Goal: Information Seeking & Learning: Learn about a topic

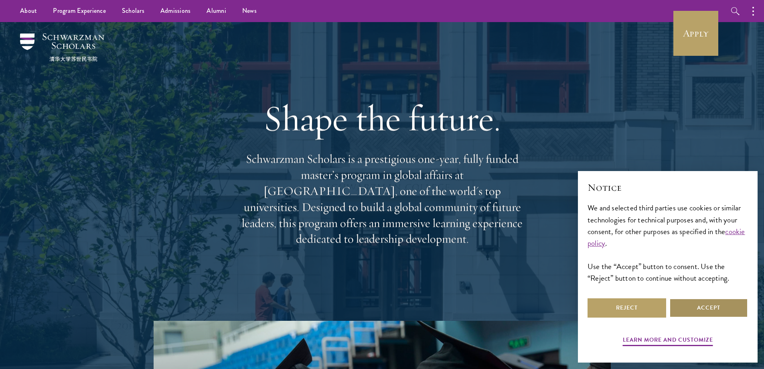
click at [705, 305] on button "Accept" at bounding box center [709, 307] width 79 height 19
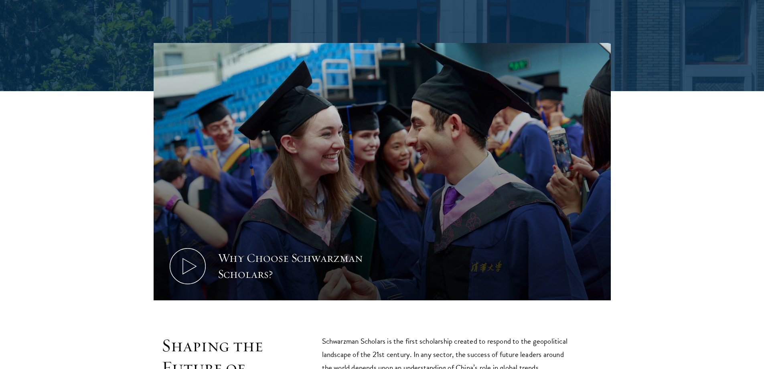
scroll to position [321, 0]
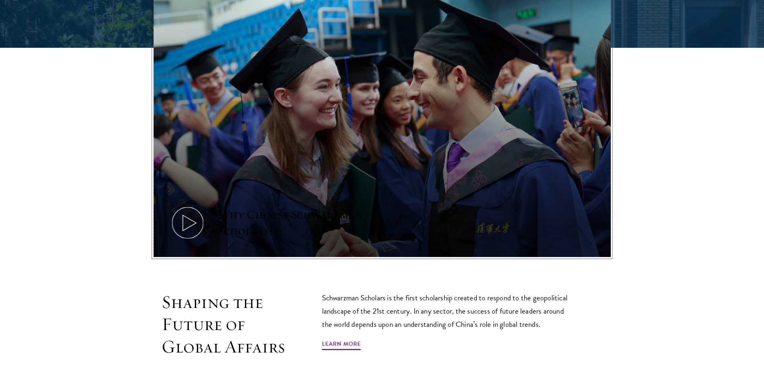
click at [194, 206] on icon at bounding box center [188, 223] width 36 height 36
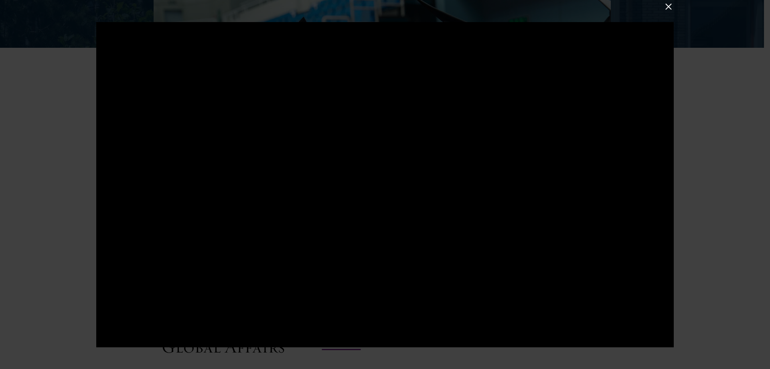
click at [22, 138] on div at bounding box center [385, 184] width 770 height 369
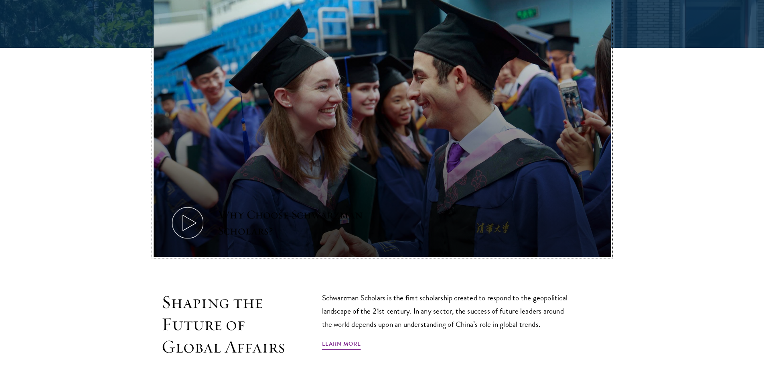
click at [190, 221] on icon at bounding box center [188, 223] width 36 height 36
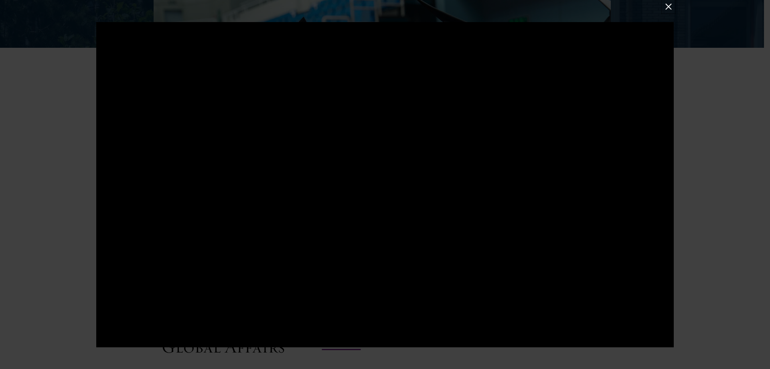
click at [668, 6] on button at bounding box center [669, 6] width 10 height 10
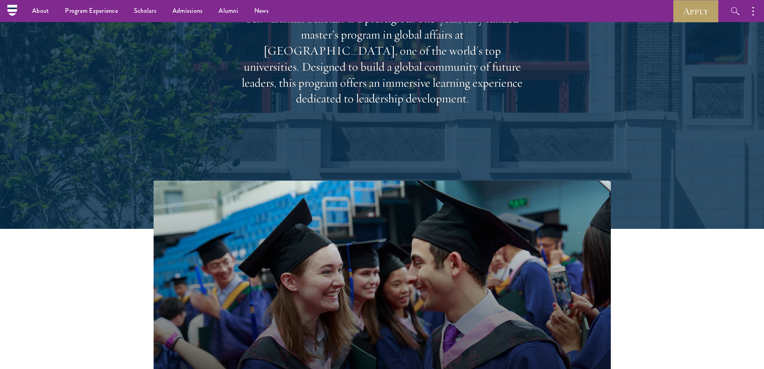
scroll to position [120, 0]
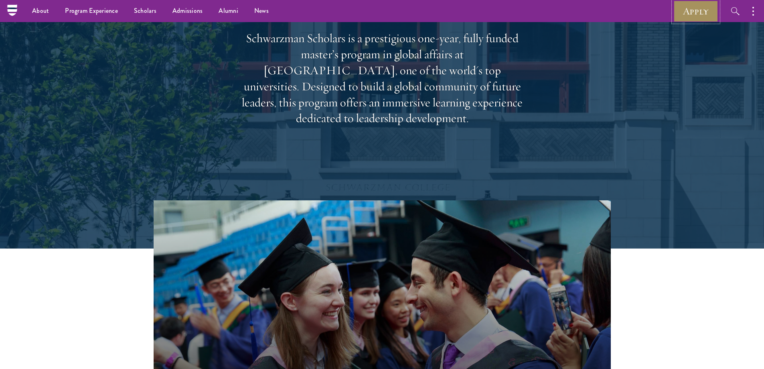
click at [693, 14] on link "Apply" at bounding box center [696, 11] width 45 height 22
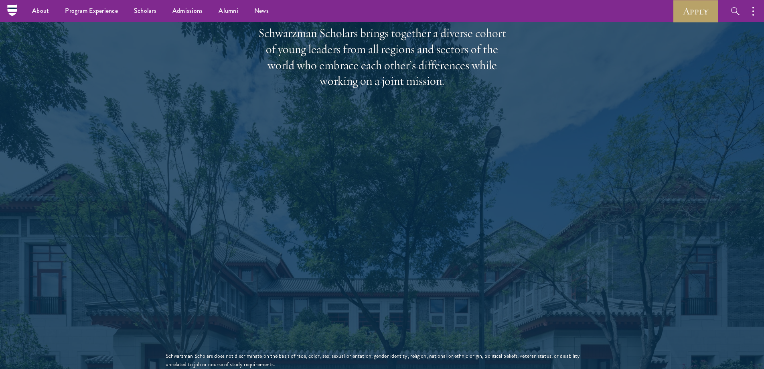
scroll to position [1204, 0]
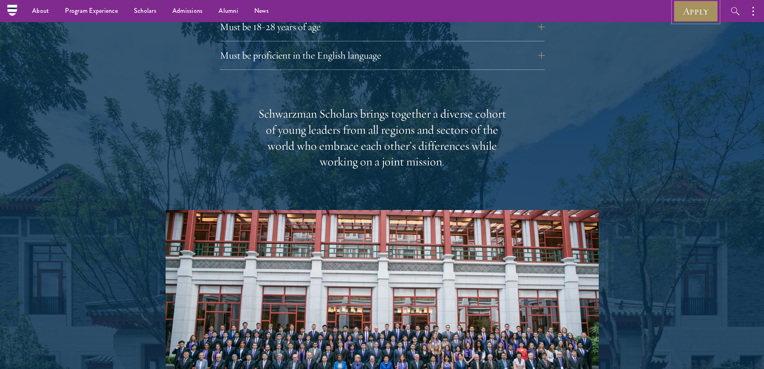
click at [689, 8] on link "Apply" at bounding box center [696, 11] width 45 height 22
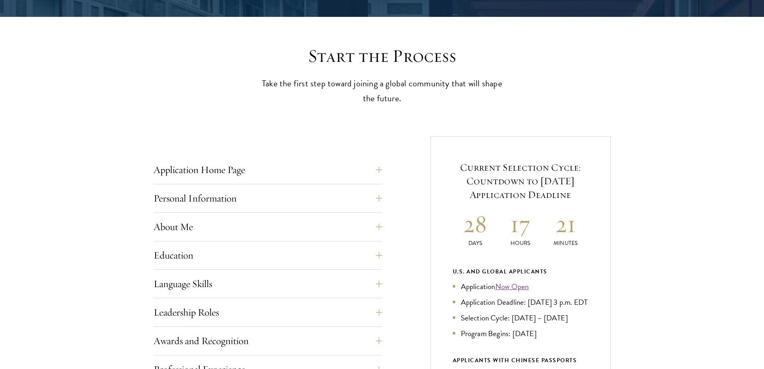
scroll to position [201, 0]
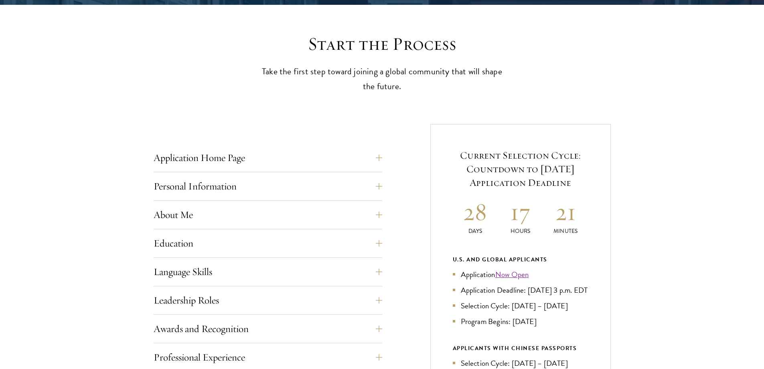
click at [433, 140] on div "Current Selection Cycle: Countdown to September 10, 2025 Application Deadline 2…" at bounding box center [521, 322] width 181 height 396
click at [413, 141] on div "Application Home Page The online application form must be completed in English.…" at bounding box center [382, 361] width 457 height 475
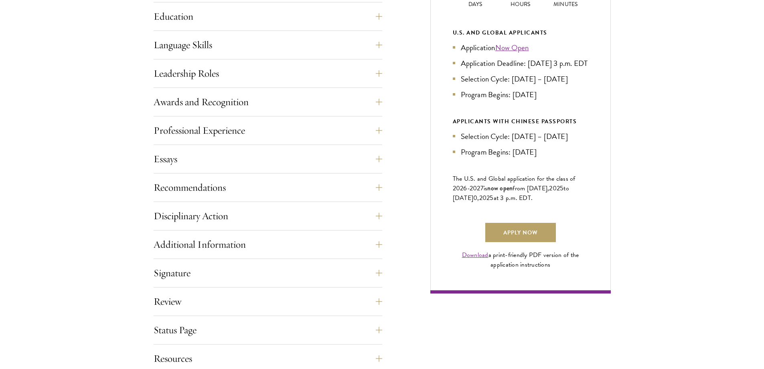
scroll to position [441, 0]
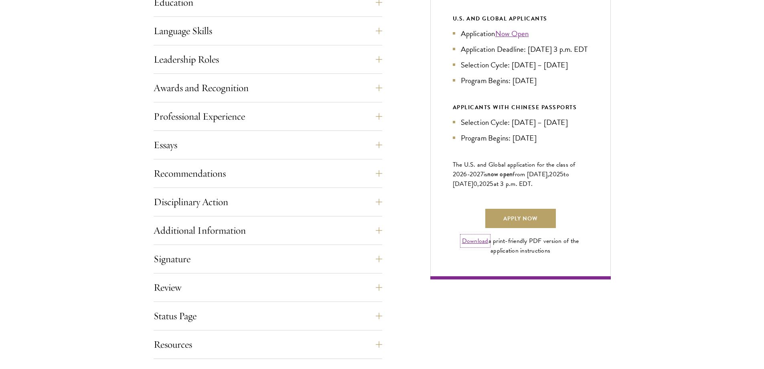
click at [473, 246] on link "Download" at bounding box center [475, 241] width 26 height 10
click at [513, 226] on link "Apply Now" at bounding box center [520, 218] width 71 height 19
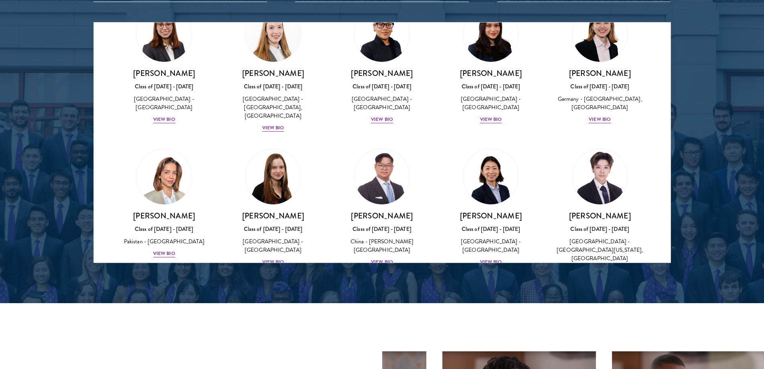
scroll to position [1805, 0]
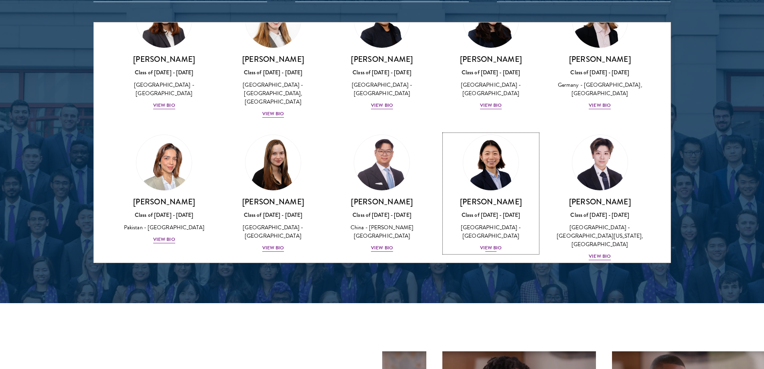
click at [445, 134] on link "[PERSON_NAME] Class of [DATE] - [DATE] [GEOGRAPHIC_DATA] - [GEOGRAPHIC_DATA] Vi…" at bounding box center [491, 193] width 93 height 118
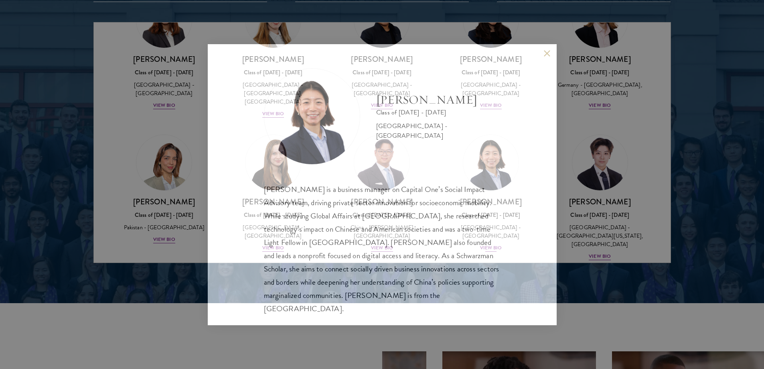
scroll to position [1, 0]
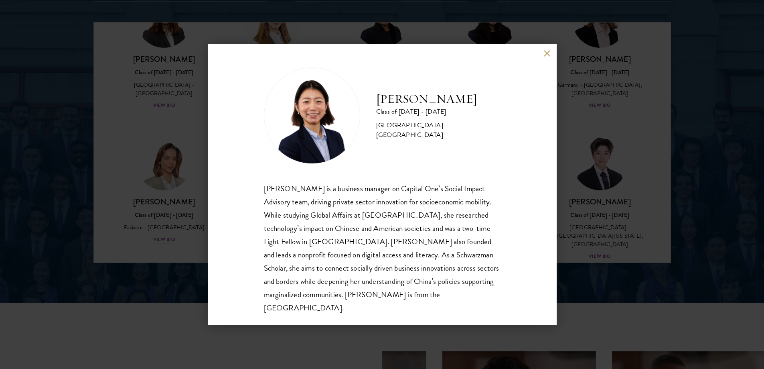
click at [550, 51] on button at bounding box center [547, 53] width 7 height 7
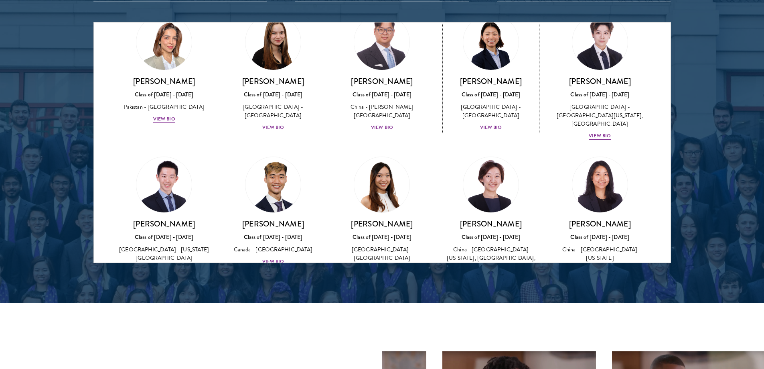
scroll to position [2006, 0]
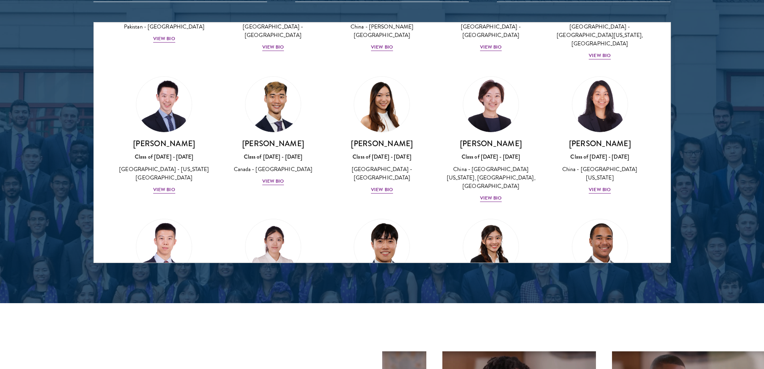
click at [426, 211] on div "[PERSON_NAME] Class of [DATE] - [DATE] [GEOGRAPHIC_DATA] - [GEOGRAPHIC_DATA] Vi…" at bounding box center [382, 274] width 109 height 126
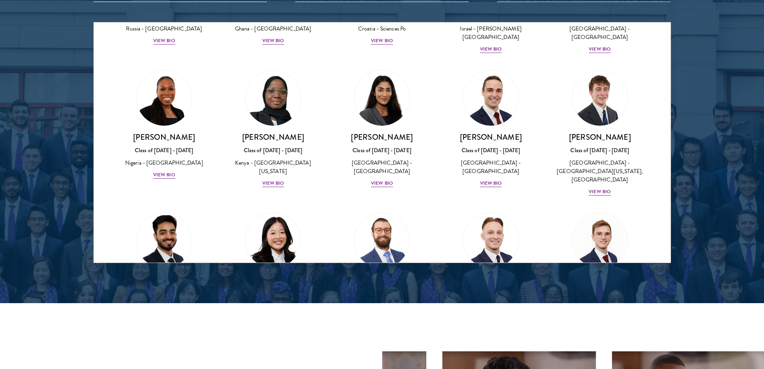
scroll to position [3009, 0]
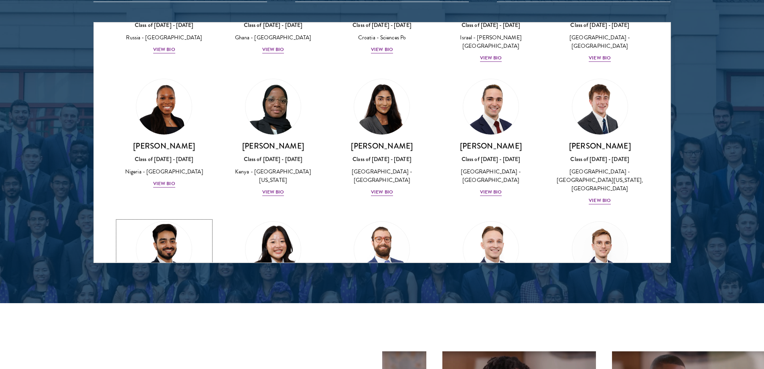
click at [169, 219] on img at bounding box center [164, 249] width 61 height 61
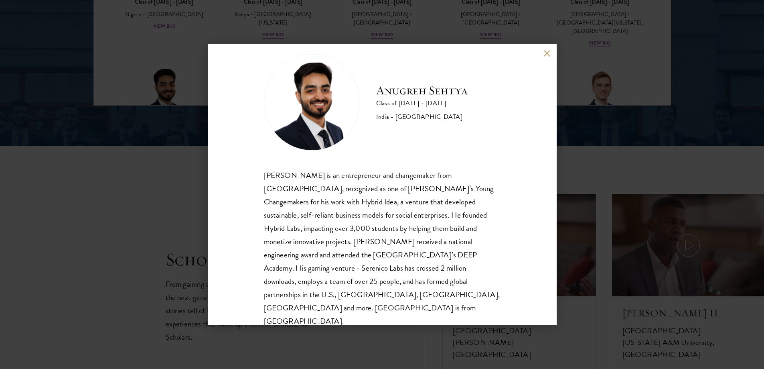
scroll to position [1204, 0]
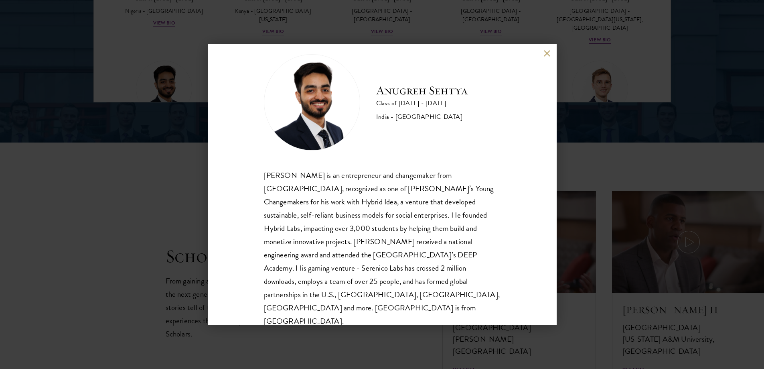
click at [357, 187] on div "[PERSON_NAME] is an entrepreneur and changemaker from [GEOGRAPHIC_DATA], recogn…" at bounding box center [382, 248] width 237 height 159
click at [444, 187] on div "[PERSON_NAME] is an entrepreneur and changemaker from [GEOGRAPHIC_DATA], recogn…" at bounding box center [382, 248] width 237 height 159
drag, startPoint x: 424, startPoint y: 187, endPoint x: 429, endPoint y: 188, distance: 5.2
click at [426, 188] on div "[PERSON_NAME] is an entrepreneur and changemaker from [GEOGRAPHIC_DATA], recogn…" at bounding box center [382, 248] width 237 height 159
click at [432, 188] on div "[PERSON_NAME] is an entrepreneur and changemaker from [GEOGRAPHIC_DATA], recogn…" at bounding box center [382, 248] width 237 height 159
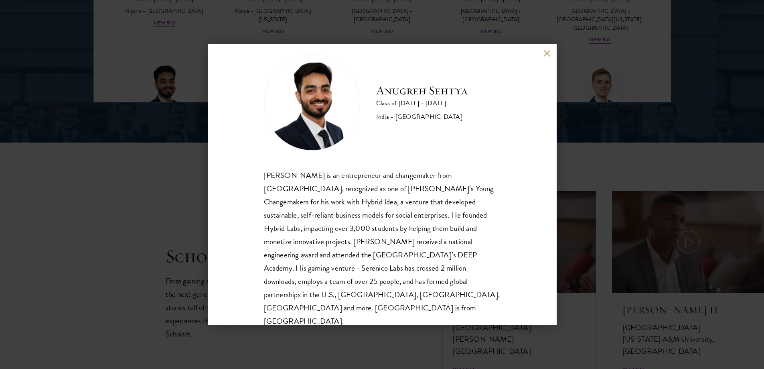
click at [452, 187] on div "[PERSON_NAME] is an entrepreneur and changemaker from [GEOGRAPHIC_DATA], recogn…" at bounding box center [382, 248] width 237 height 159
click at [286, 219] on div "[PERSON_NAME] is an entrepreneur and changemaker from [GEOGRAPHIC_DATA], recogn…" at bounding box center [382, 248] width 237 height 159
click at [324, 217] on div "[PERSON_NAME] is an entrepreneur and changemaker from [GEOGRAPHIC_DATA], recogn…" at bounding box center [382, 248] width 237 height 159
click at [347, 214] on div "[PERSON_NAME] is an entrepreneur and changemaker from [GEOGRAPHIC_DATA], recogn…" at bounding box center [382, 248] width 237 height 159
click at [379, 228] on div "[PERSON_NAME] is an entrepreneur and changemaker from [GEOGRAPHIC_DATA], recogn…" at bounding box center [382, 248] width 237 height 159
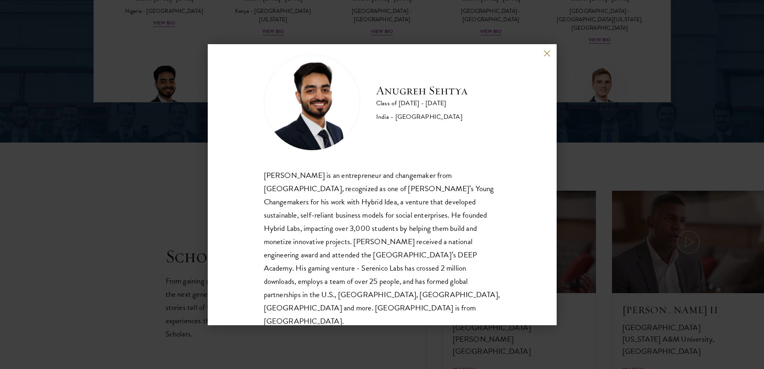
click at [384, 229] on div "[PERSON_NAME] is an entrepreneur and changemaker from [GEOGRAPHIC_DATA], recogn…" at bounding box center [382, 248] width 237 height 159
click at [409, 229] on div "[PERSON_NAME] is an entrepreneur and changemaker from [GEOGRAPHIC_DATA], recogn…" at bounding box center [382, 248] width 237 height 159
click at [378, 229] on div "[PERSON_NAME] is an entrepreneur and changemaker from [GEOGRAPHIC_DATA], recogn…" at bounding box center [382, 248] width 237 height 159
click at [408, 229] on div "[PERSON_NAME] is an entrepreneur and changemaker from [GEOGRAPHIC_DATA], recogn…" at bounding box center [382, 248] width 237 height 159
click at [277, 241] on div "[PERSON_NAME] is an entrepreneur and changemaker from [GEOGRAPHIC_DATA], recogn…" at bounding box center [382, 248] width 237 height 159
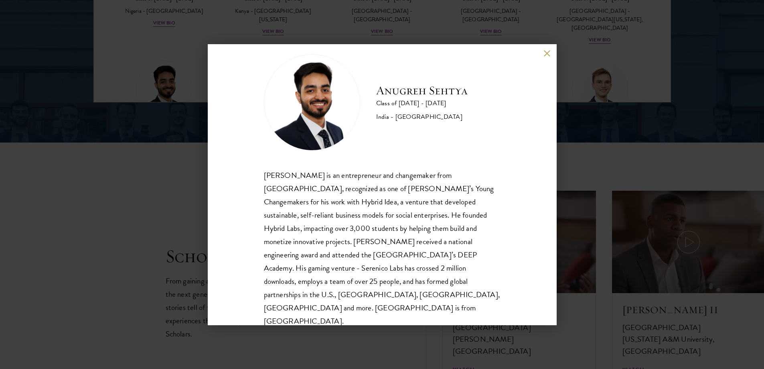
click at [307, 241] on div "[PERSON_NAME] is an entrepreneur and changemaker from [GEOGRAPHIC_DATA], recogn…" at bounding box center [382, 248] width 237 height 159
click at [352, 240] on div "[PERSON_NAME] is an entrepreneur and changemaker from [GEOGRAPHIC_DATA], recogn…" at bounding box center [382, 248] width 237 height 159
click at [375, 243] on div "[PERSON_NAME] is an entrepreneur and changemaker from [GEOGRAPHIC_DATA], recogn…" at bounding box center [382, 248] width 237 height 159
click at [312, 269] on div "[PERSON_NAME] is an entrepreneur and changemaker from [GEOGRAPHIC_DATA], recogn…" at bounding box center [382, 248] width 237 height 159
click at [319, 269] on div "[PERSON_NAME] is an entrepreneur and changemaker from [GEOGRAPHIC_DATA], recogn…" at bounding box center [382, 248] width 237 height 159
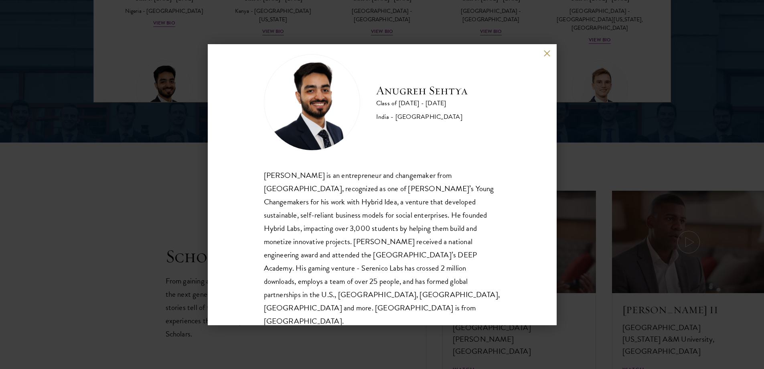
click at [340, 268] on div "[PERSON_NAME] is an entrepreneur and changemaker from [GEOGRAPHIC_DATA], recogn…" at bounding box center [382, 248] width 237 height 159
click at [390, 269] on div "[PERSON_NAME] is an entrepreneur and changemaker from [GEOGRAPHIC_DATA], recogn…" at bounding box center [382, 248] width 237 height 159
click at [420, 266] on div "[PERSON_NAME] is an entrepreneur and changemaker from [GEOGRAPHIC_DATA], recogn…" at bounding box center [382, 248] width 237 height 159
click at [356, 283] on div "[PERSON_NAME] is an entrepreneur and changemaker from [GEOGRAPHIC_DATA], recogn…" at bounding box center [382, 248] width 237 height 159
click at [384, 282] on div "[PERSON_NAME] is an entrepreneur and changemaker from [GEOGRAPHIC_DATA], recogn…" at bounding box center [382, 248] width 237 height 159
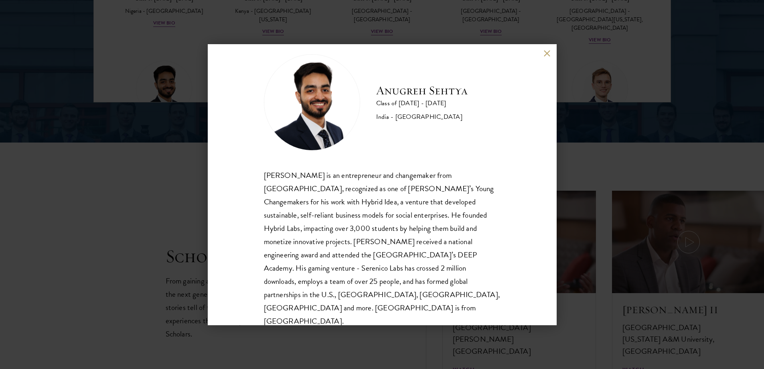
drag, startPoint x: 409, startPoint y: 280, endPoint x: 451, endPoint y: 280, distance: 41.7
click at [409, 281] on div "[PERSON_NAME] is an entrepreneur and changemaker from [GEOGRAPHIC_DATA], recogn…" at bounding box center [382, 248] width 237 height 159
drag, startPoint x: 453, startPoint y: 279, endPoint x: 465, endPoint y: 279, distance: 12.4
click at [456, 279] on div "[PERSON_NAME] is an entrepreneur and changemaker from [GEOGRAPHIC_DATA], recogn…" at bounding box center [382, 248] width 237 height 159
drag, startPoint x: 476, startPoint y: 280, endPoint x: 478, endPoint y: 238, distance: 43.0
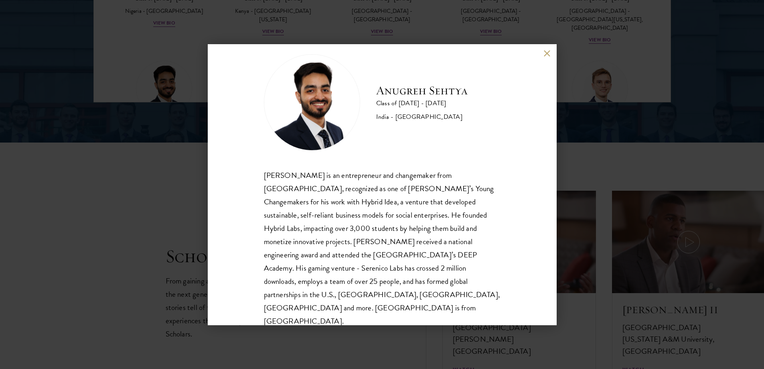
click at [476, 279] on div "[PERSON_NAME] is an entrepreneur and changemaker from [GEOGRAPHIC_DATA], recogn…" at bounding box center [382, 248] width 237 height 159
click at [547, 53] on button at bounding box center [547, 53] width 7 height 7
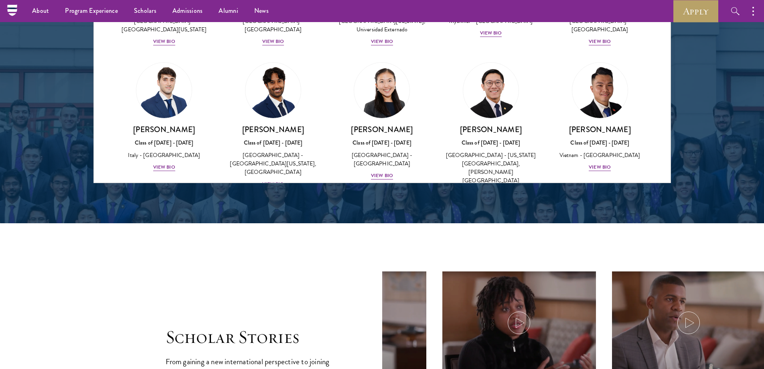
scroll to position [2691, 0]
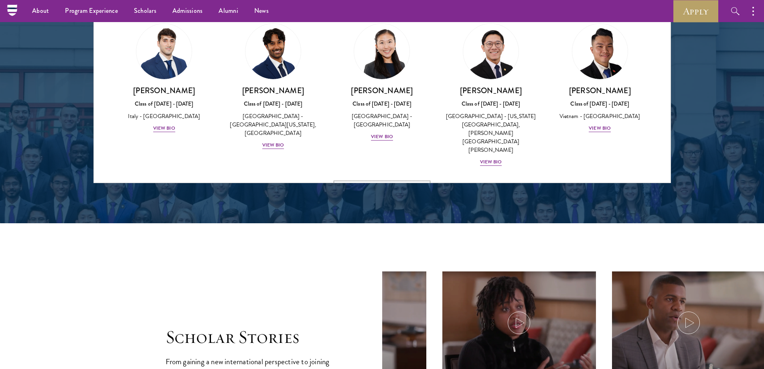
click at [394, 245] on h3 "[PERSON_NAME]" at bounding box center [382, 250] width 93 height 10
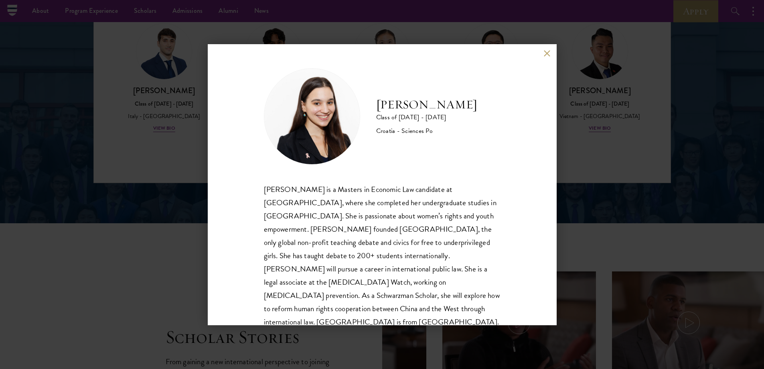
click at [549, 53] on button at bounding box center [547, 53] width 7 height 7
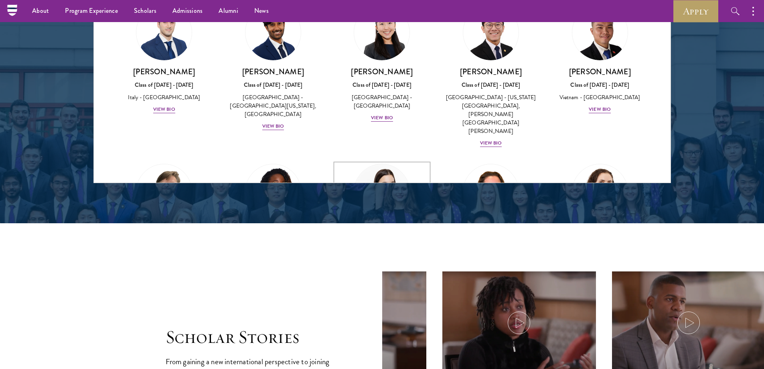
scroll to position [2731, 0]
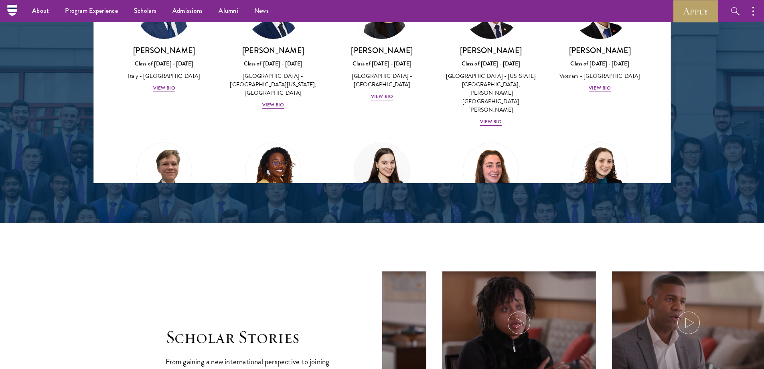
click at [437, 134] on div "[PERSON_NAME] Class of [DATE] - [DATE] Israel - [PERSON_NAME][GEOGRAPHIC_DATA] …" at bounding box center [491, 201] width 109 height 134
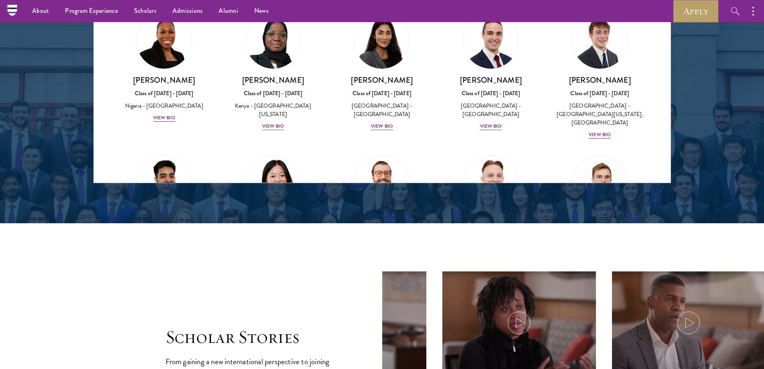
scroll to position [2972, 0]
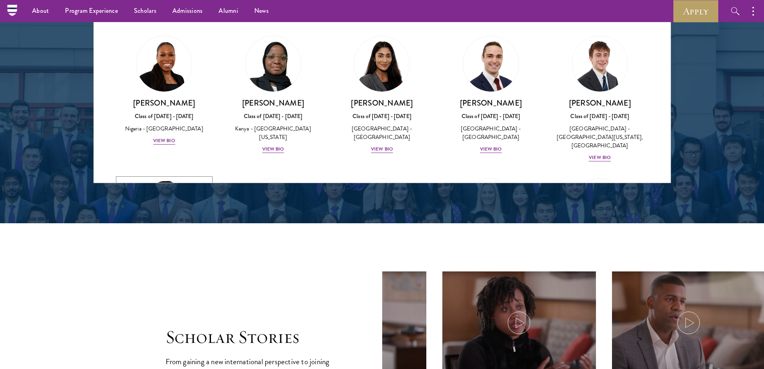
click at [171, 240] on h3 "Anugreh Sehtya" at bounding box center [164, 245] width 93 height 10
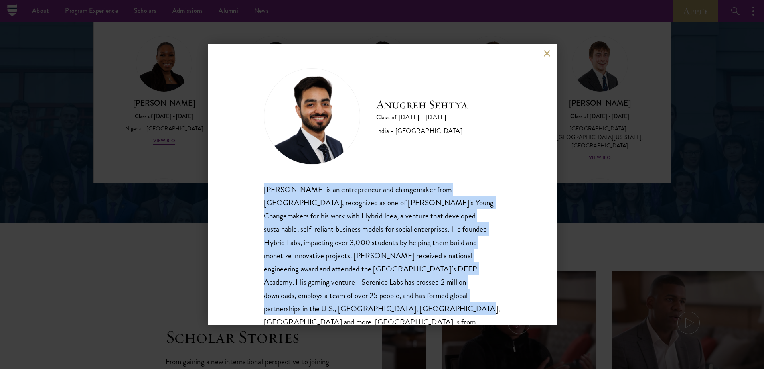
scroll to position [14, 0]
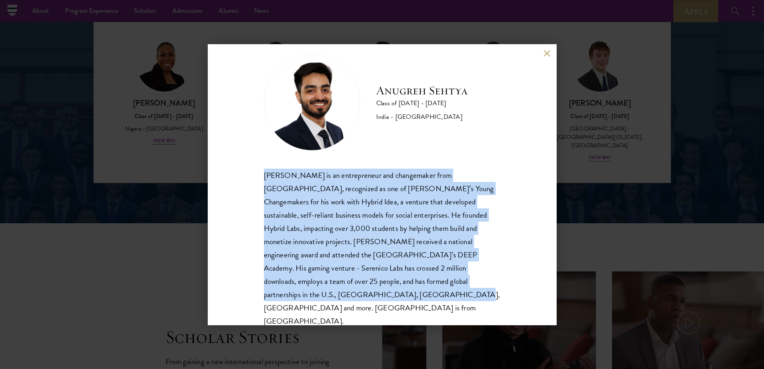
drag, startPoint x: 261, startPoint y: 186, endPoint x: 317, endPoint y: 296, distance: 123.3
click at [317, 296] on div "[PERSON_NAME] Class of [DATE] - [DATE] [GEOGRAPHIC_DATA] - [GEOGRAPHIC_DATA] [P…" at bounding box center [382, 184] width 349 height 281
copy div "[PERSON_NAME] is an entrepreneur and changemaker from [GEOGRAPHIC_DATA], recogn…"
click at [549, 53] on button at bounding box center [547, 53] width 7 height 7
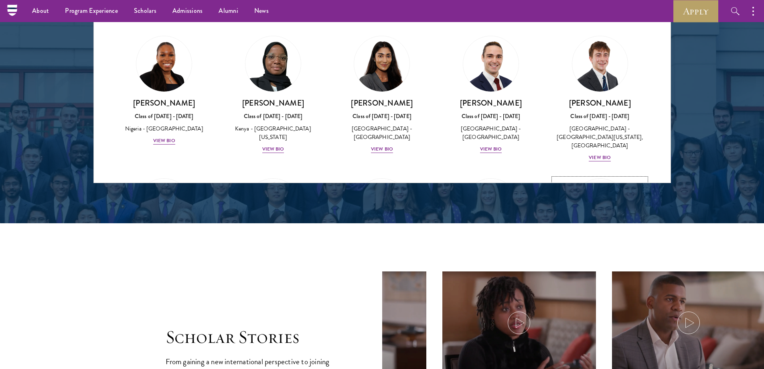
click at [581, 240] on h3 "[PERSON_NAME]" at bounding box center [600, 245] width 93 height 10
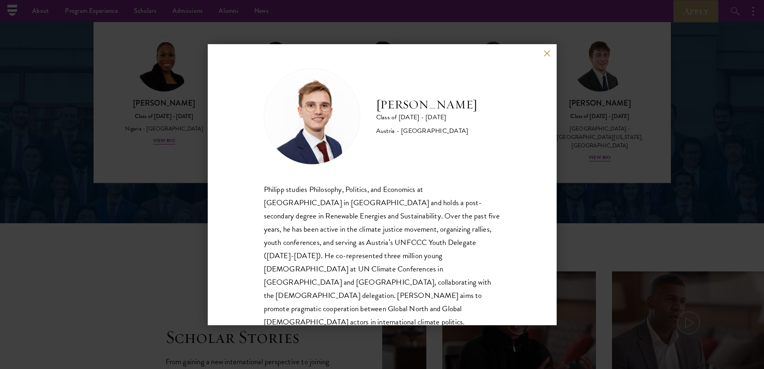
click at [550, 54] on button at bounding box center [547, 53] width 7 height 7
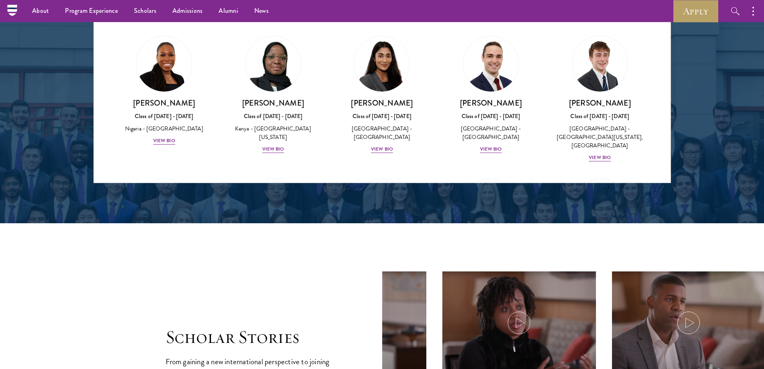
click at [437, 170] on div "[PERSON_NAME] Class of [DATE] - [DATE] [GEOGRAPHIC_DATA] - [GEOGRAPHIC_DATA] fo…" at bounding box center [491, 241] width 109 height 142
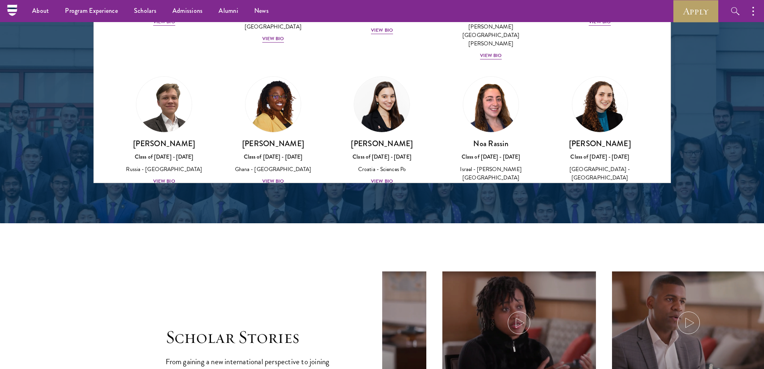
scroll to position [2812, 0]
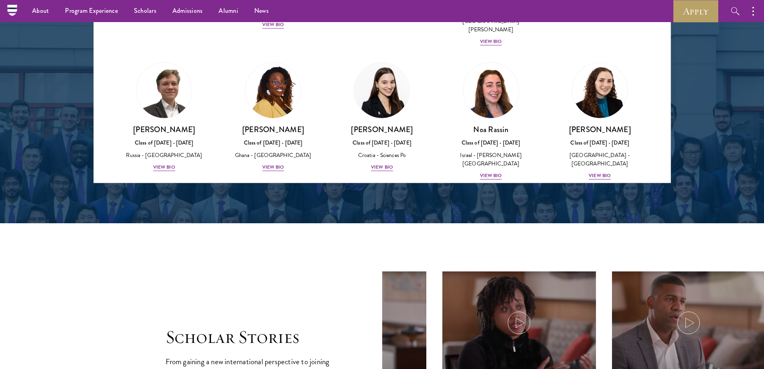
click at [387, 258] on h3 "[PERSON_NAME]" at bounding box center [382, 263] width 93 height 10
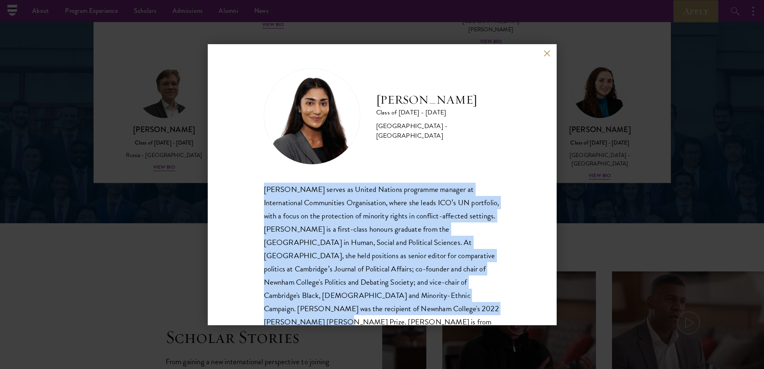
scroll to position [14, 0]
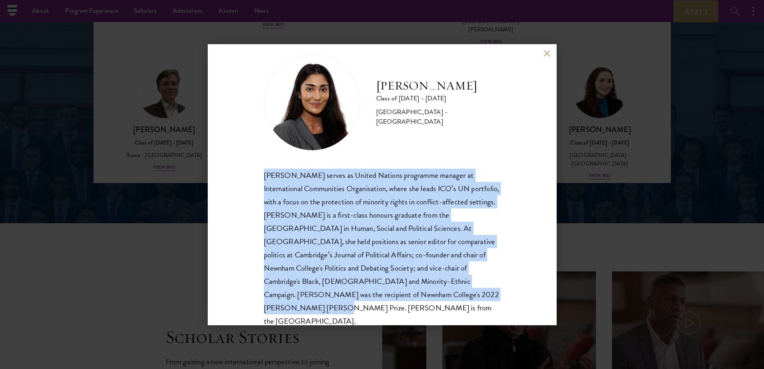
drag, startPoint x: 263, startPoint y: 188, endPoint x: 410, endPoint y: 299, distance: 184.2
click at [410, 299] on div "[PERSON_NAME] Class of [DATE] - [DATE] [GEOGRAPHIC_DATA] - [GEOGRAPHIC_DATA] [P…" at bounding box center [382, 184] width 349 height 281
copy div "[PERSON_NAME] serves as United Nations programme manager at International Commu…"
click at [547, 53] on button at bounding box center [547, 53] width 7 height 7
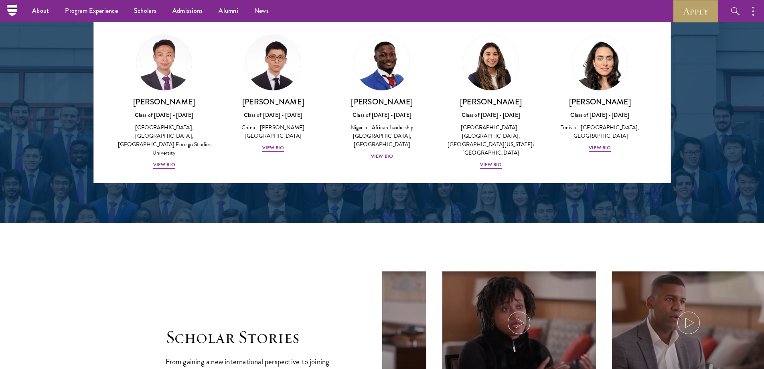
scroll to position [2250, 0]
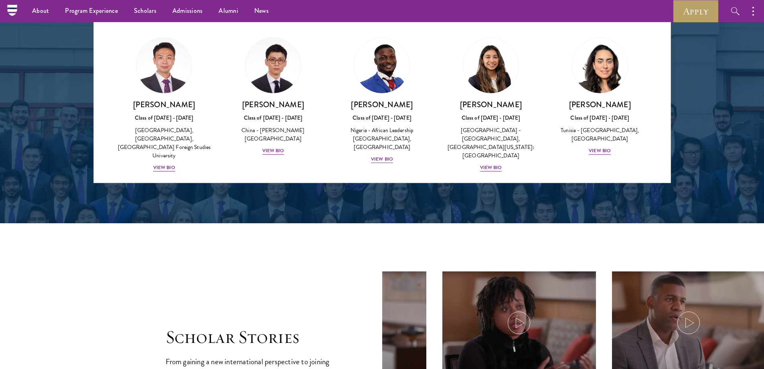
click at [377, 250] on h3 "[PERSON_NAME]" at bounding box center [382, 255] width 93 height 10
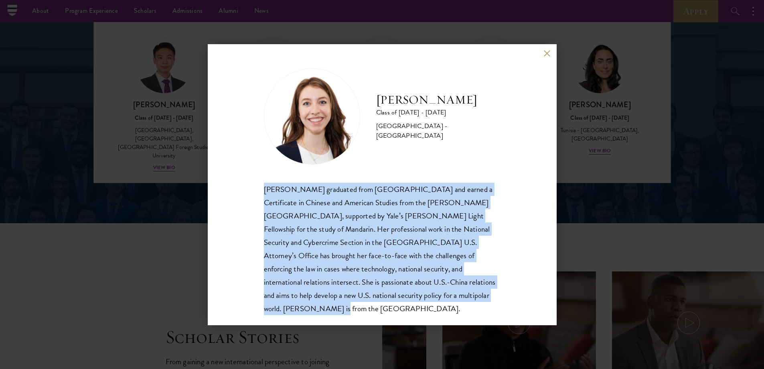
scroll to position [1, 0]
drag, startPoint x: 263, startPoint y: 188, endPoint x: 503, endPoint y: 301, distance: 265.6
click at [503, 301] on div "[PERSON_NAME] Class of [DATE] - [DATE] [GEOGRAPHIC_DATA] - [GEOGRAPHIC_DATA] [P…" at bounding box center [382, 184] width 349 height 281
copy div "[PERSON_NAME] graduated from [GEOGRAPHIC_DATA] and earned a Certificate in Chin…"
click at [548, 51] on button at bounding box center [547, 53] width 7 height 7
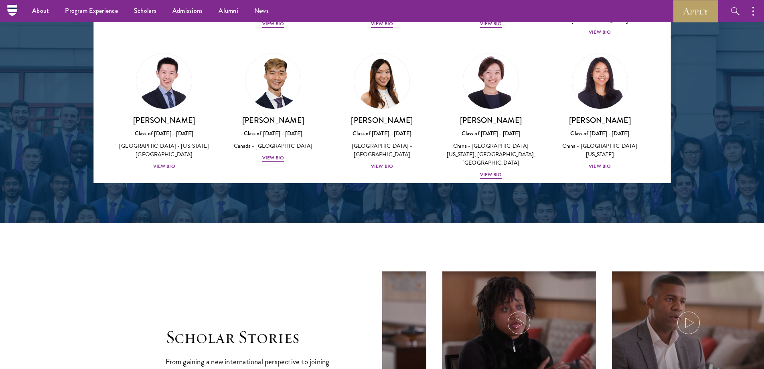
scroll to position [1945, 0]
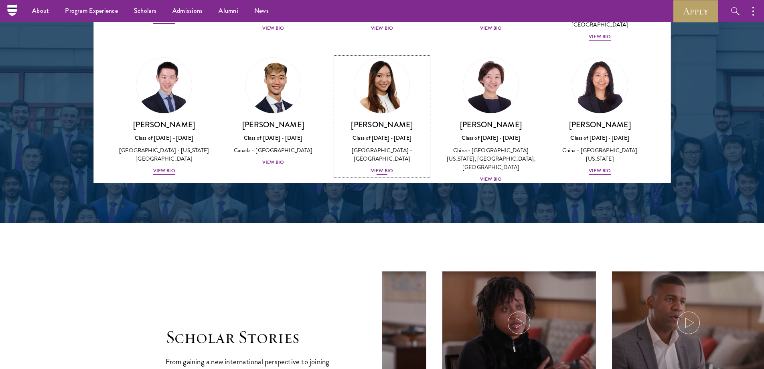
click at [369, 146] on div "[GEOGRAPHIC_DATA] - [GEOGRAPHIC_DATA]" at bounding box center [382, 154] width 93 height 17
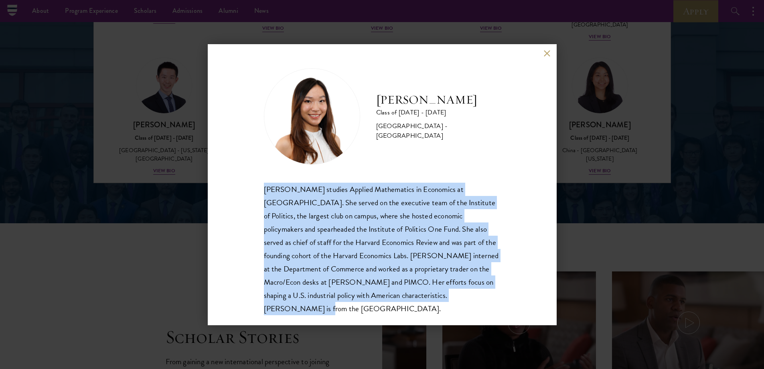
drag, startPoint x: 258, startPoint y: 188, endPoint x: 503, endPoint y: 311, distance: 274.5
click at [503, 311] on div "[PERSON_NAME] Class of [DATE] - [DATE] [GEOGRAPHIC_DATA] - [GEOGRAPHIC_DATA] [P…" at bounding box center [382, 184] width 349 height 281
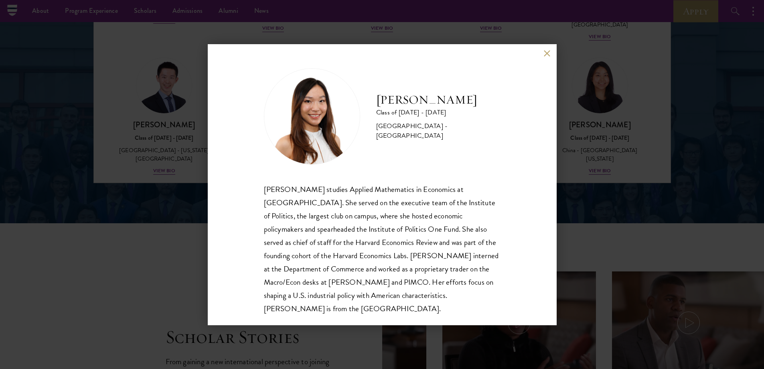
click at [607, 124] on div "[PERSON_NAME] Class of [DATE] - [DATE] [GEOGRAPHIC_DATA] - [GEOGRAPHIC_DATA] [P…" at bounding box center [382, 184] width 764 height 369
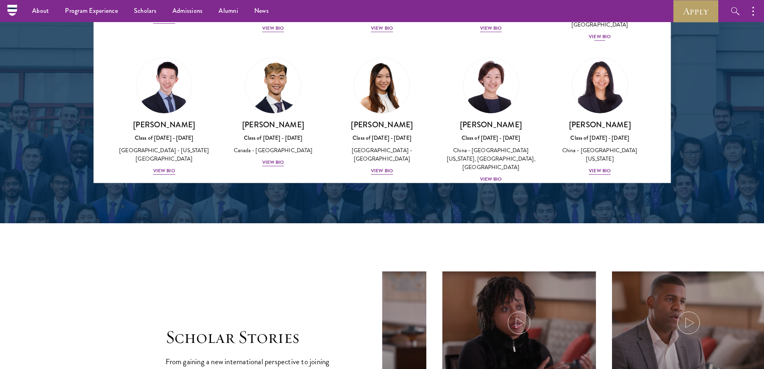
scroll to position [1066, 0]
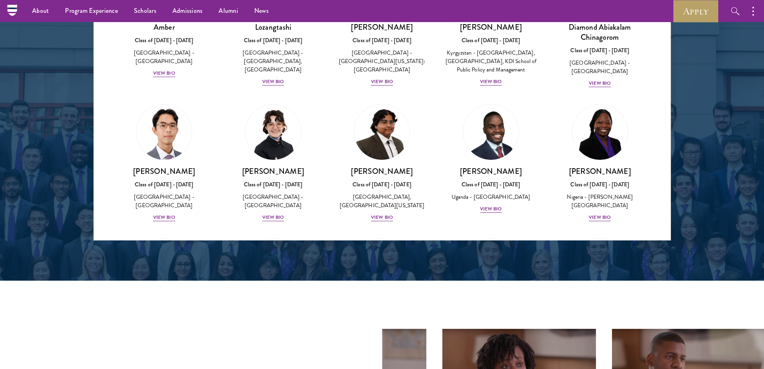
scroll to position [0, 0]
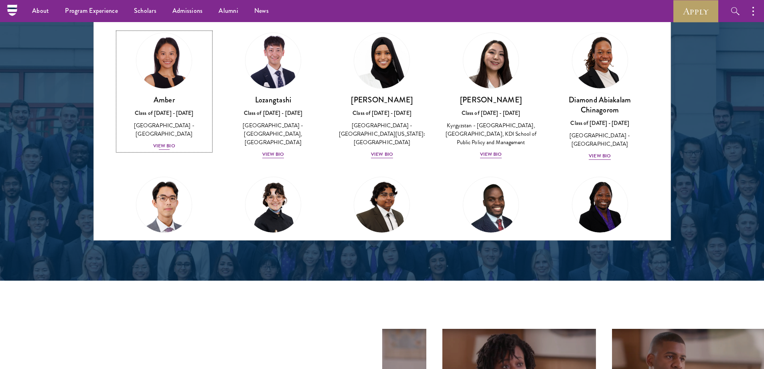
click at [169, 93] on link "Amber Class of [DATE] - [DATE] [GEOGRAPHIC_DATA] - [GEOGRAPHIC_DATA] View Bio" at bounding box center [164, 91] width 93 height 118
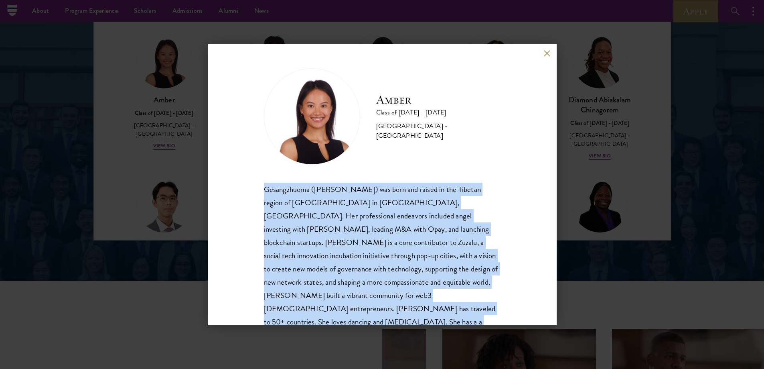
scroll to position [28, 0]
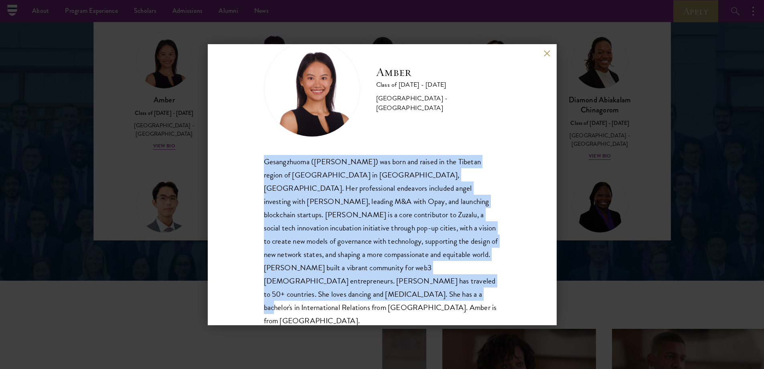
drag, startPoint x: 258, startPoint y: 186, endPoint x: 337, endPoint y: 303, distance: 141.1
click at [337, 303] on div "Amber Class of [DATE] - [DATE] [GEOGRAPHIC_DATA] - [GEOGRAPHIC_DATA] Gesangzhuo…" at bounding box center [382, 184] width 349 height 281
copy div "Gesangzhuoma ([PERSON_NAME]) was born and raised in the Tibetan region of [GEOG…"
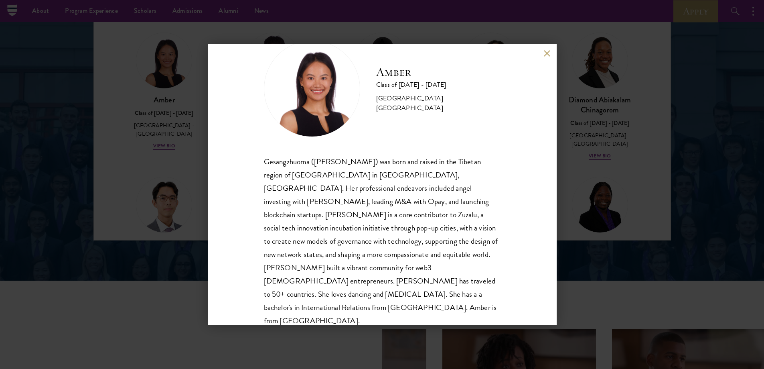
drag, startPoint x: 571, startPoint y: 87, endPoint x: 550, endPoint y: 51, distance: 41.0
click at [571, 86] on div "Amber Class of [DATE] - [DATE] [GEOGRAPHIC_DATA] - [GEOGRAPHIC_DATA] Gesangzhuo…" at bounding box center [382, 184] width 764 height 369
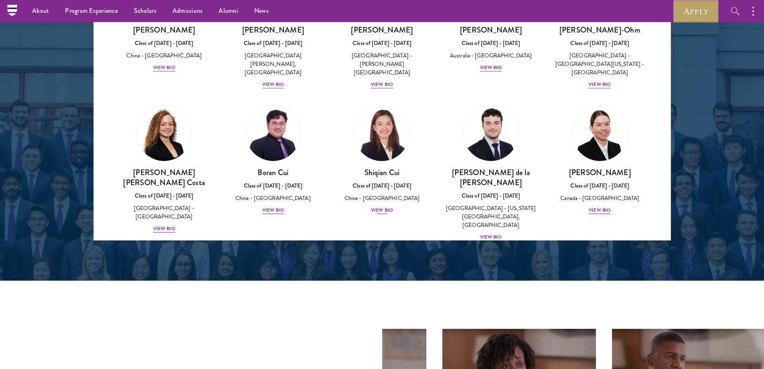
scroll to position [674, 0]
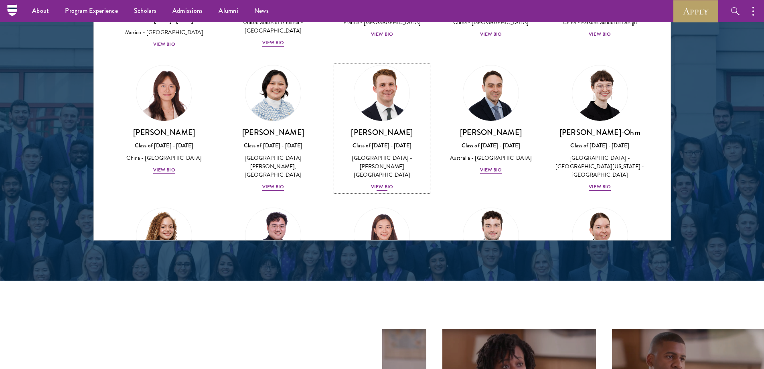
click at [386, 127] on h3 "[PERSON_NAME]" at bounding box center [382, 132] width 93 height 10
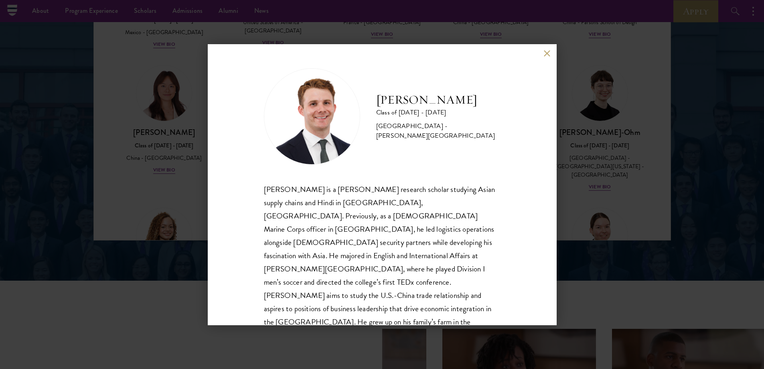
click at [548, 53] on button at bounding box center [547, 53] width 7 height 7
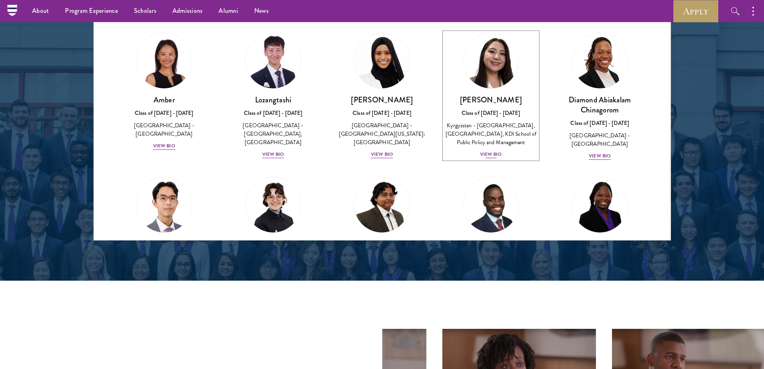
click at [481, 106] on div "Nurzada Abdivalieva Class of [DATE] - [DATE] [GEOGRAPHIC_DATA] - [GEOGRAPHIC_DA…" at bounding box center [491, 127] width 93 height 64
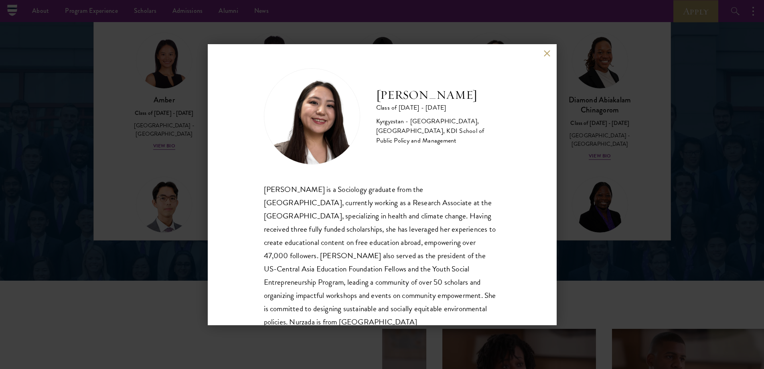
scroll to position [28, 0]
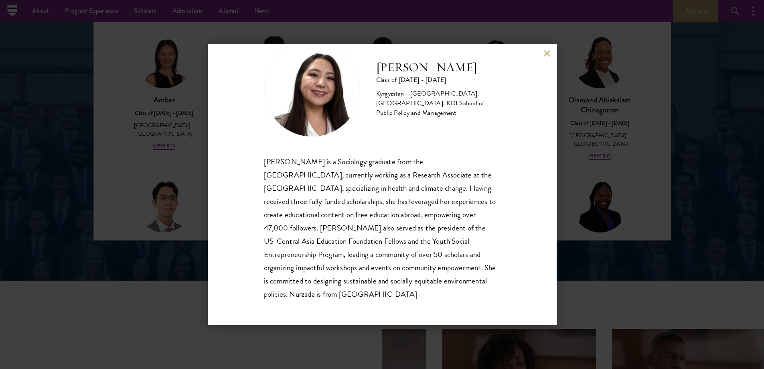
drag, startPoint x: 260, startPoint y: 186, endPoint x: 335, endPoint y: 293, distance: 131.3
click at [335, 293] on div "Nurzada Abdivalieva Class of [DATE] - [DATE] [GEOGRAPHIC_DATA] - [GEOGRAPHIC_DA…" at bounding box center [382, 184] width 349 height 281
copy div "[PERSON_NAME] is a Sociology graduate from the [GEOGRAPHIC_DATA], currently wor…"
